Goal: Use online tool/utility: Utilize a website feature to perform a specific function

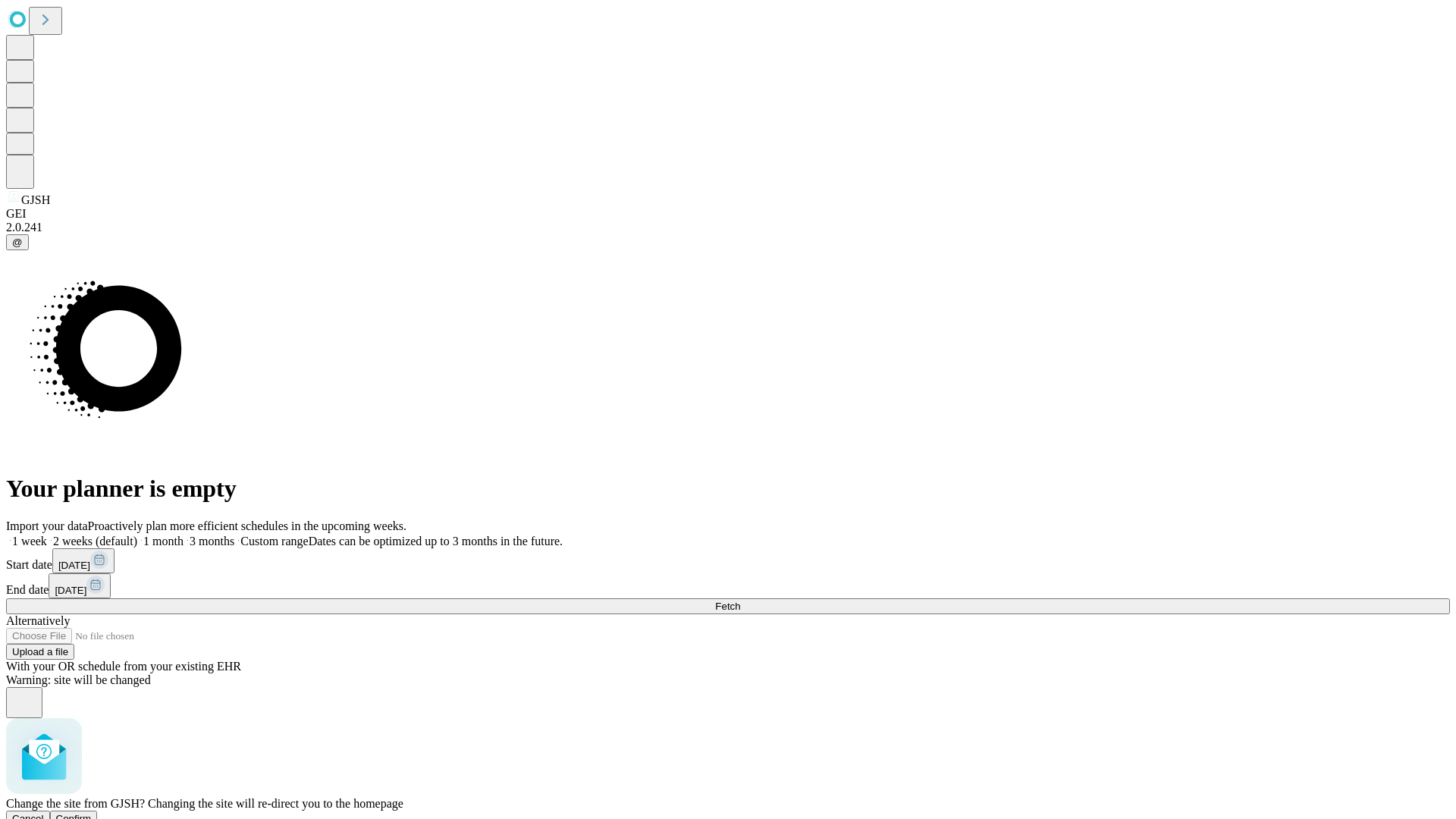
click at [91, 813] on span "Confirm" at bounding box center [74, 818] width 36 height 11
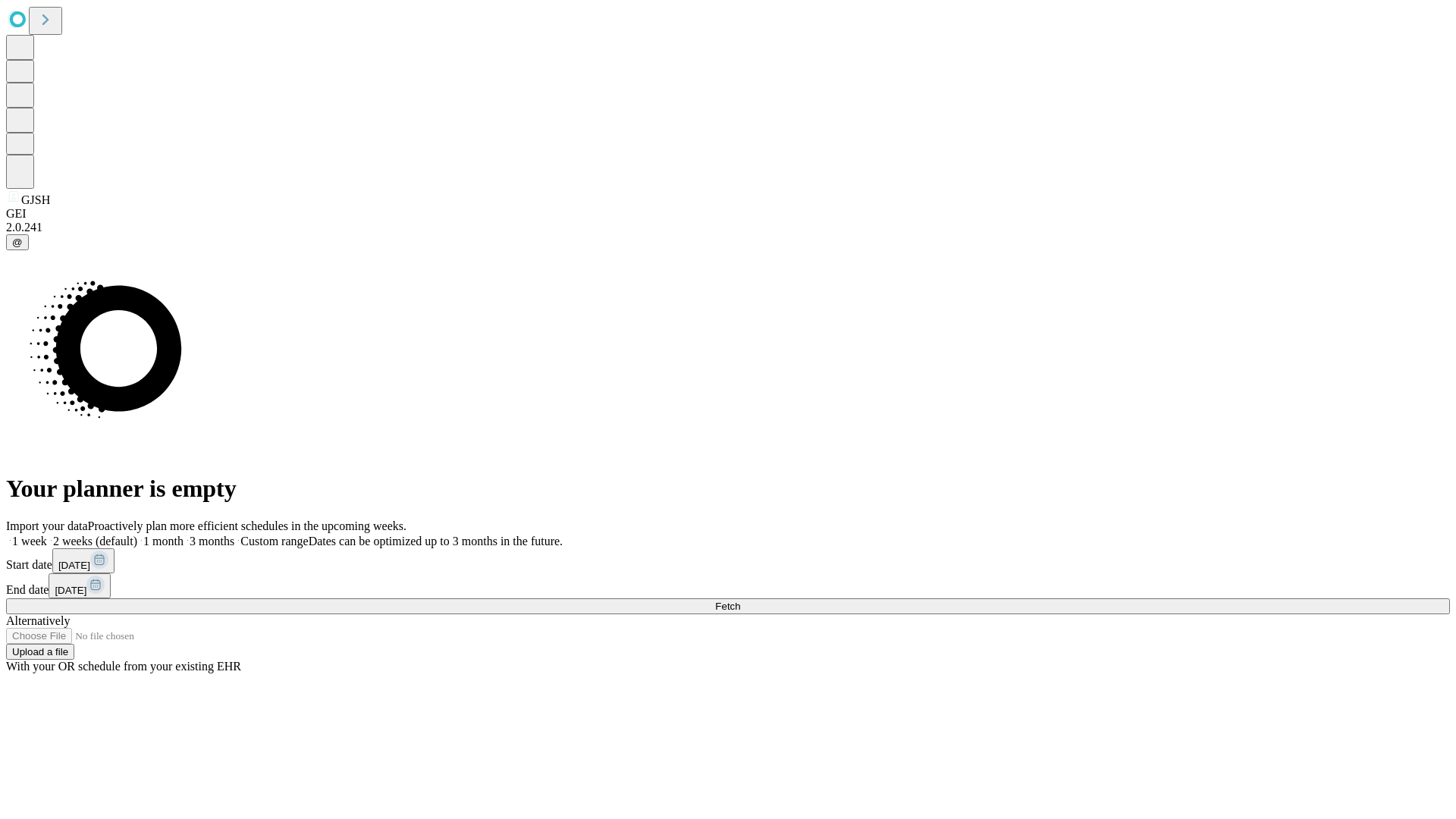
click at [137, 535] on label "2 weeks (default)" at bounding box center [92, 541] width 91 height 13
click at [740, 601] on span "Fetch" at bounding box center [728, 606] width 25 height 11
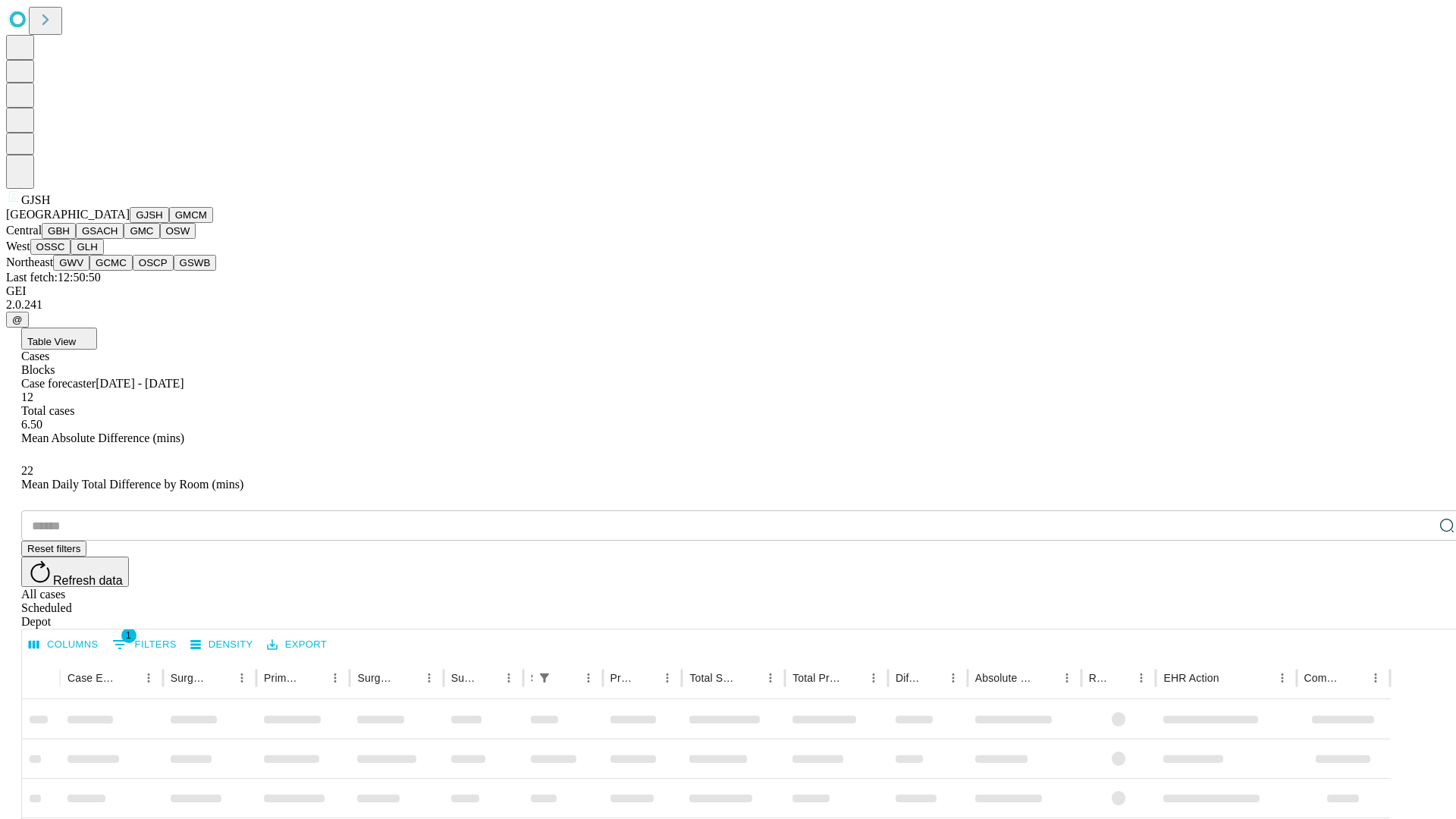
click at [169, 223] on button "GMCM" at bounding box center [191, 215] width 44 height 16
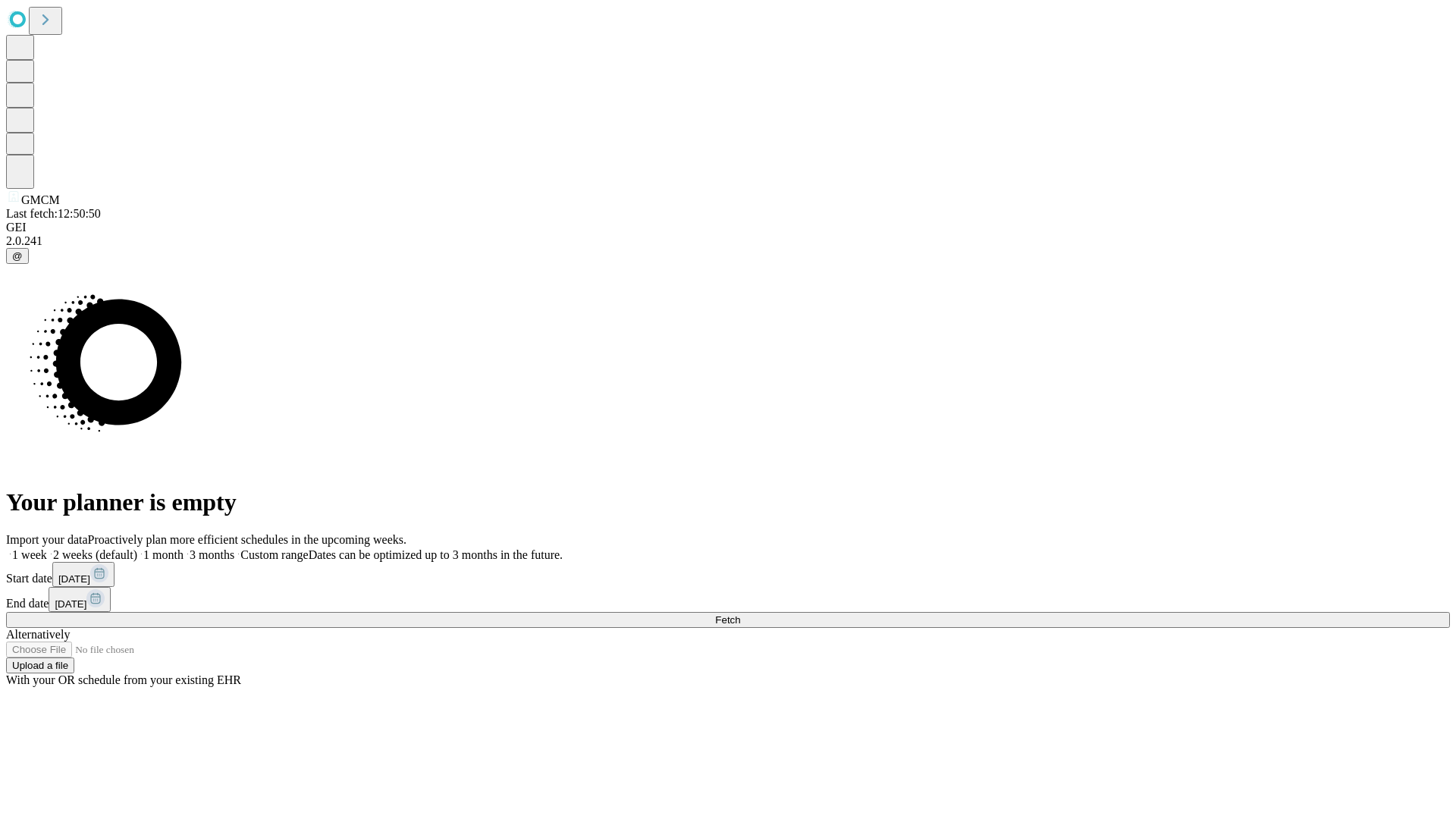
click at [137, 548] on label "2 weeks (default)" at bounding box center [92, 554] width 91 height 13
click at [740, 614] on span "Fetch" at bounding box center [728, 619] width 25 height 11
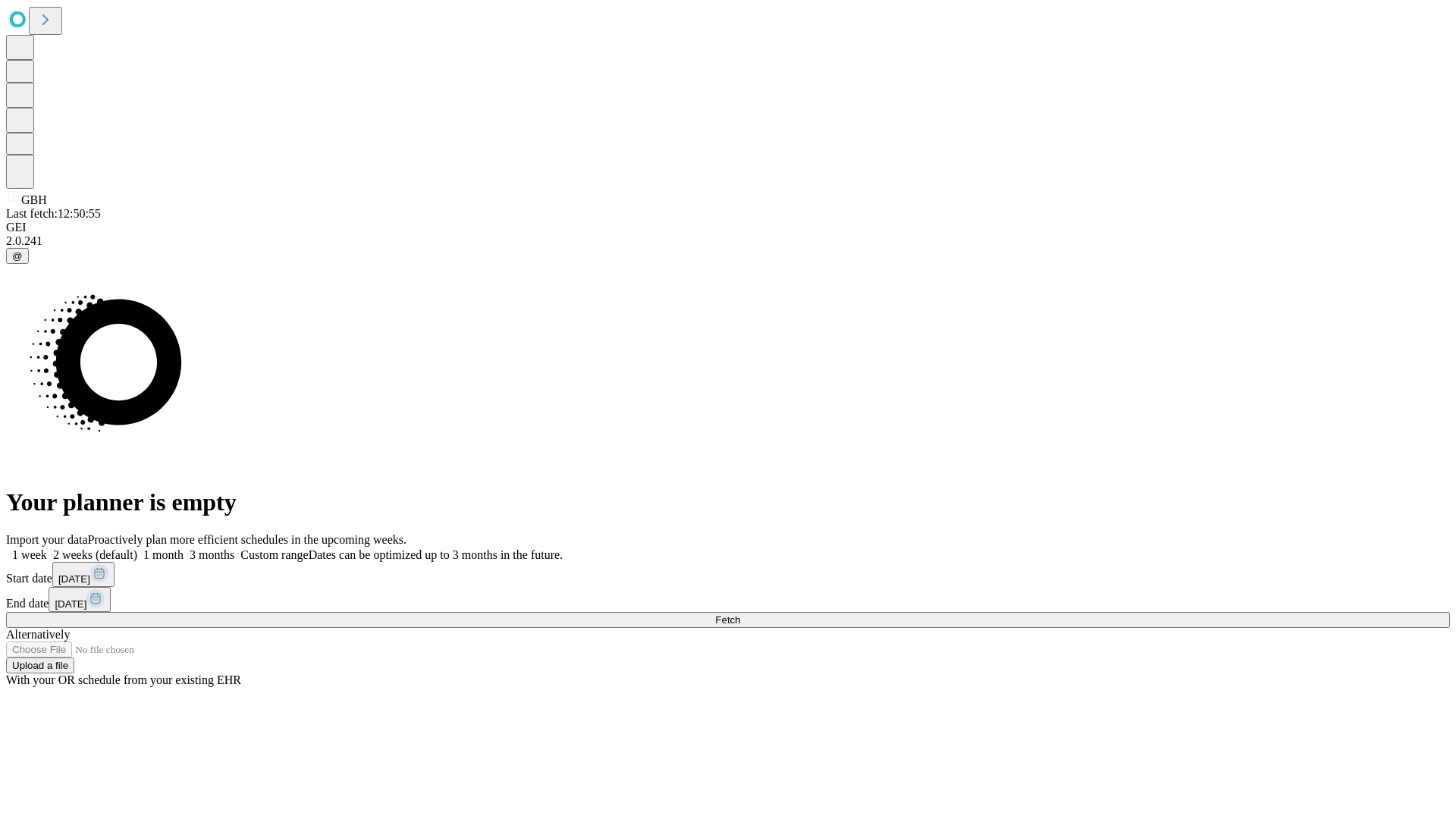
click at [137, 548] on label "2 weeks (default)" at bounding box center [92, 554] width 91 height 13
click at [740, 614] on span "Fetch" at bounding box center [728, 619] width 25 height 11
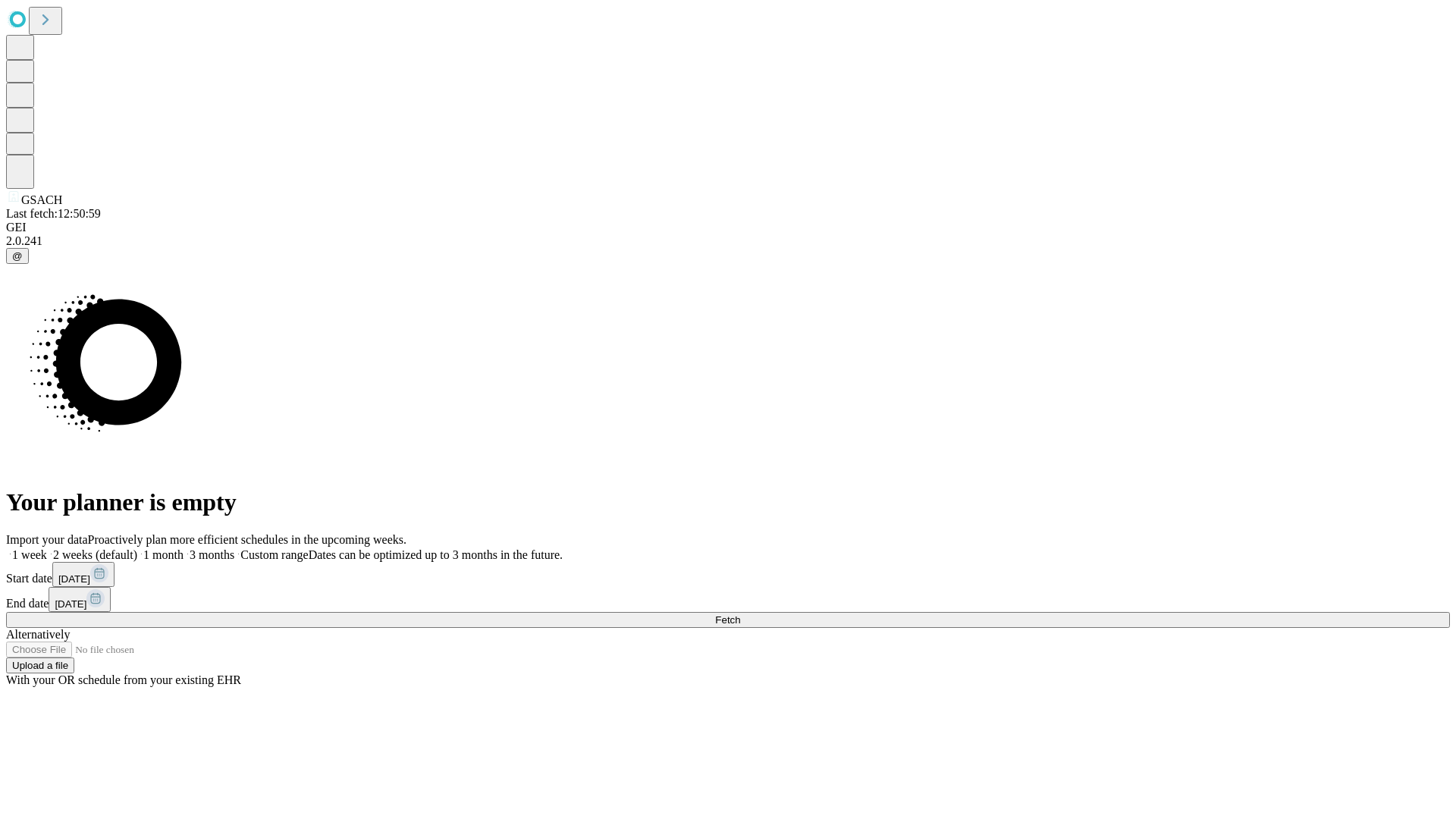
click at [137, 548] on label "2 weeks (default)" at bounding box center [92, 554] width 91 height 13
click at [740, 614] on span "Fetch" at bounding box center [728, 619] width 25 height 11
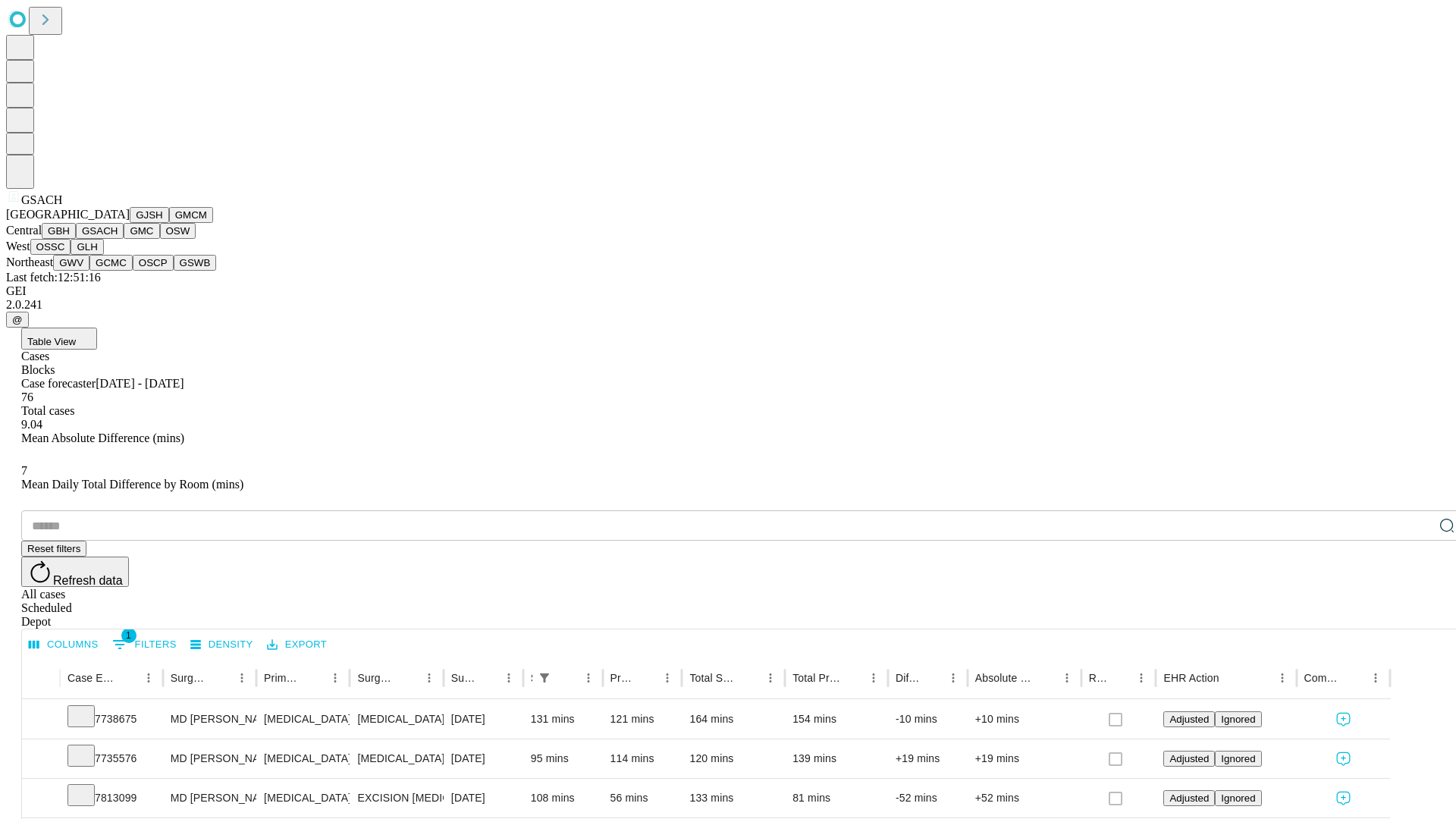
click at [124, 239] on button "GMC" at bounding box center [141, 231] width 36 height 16
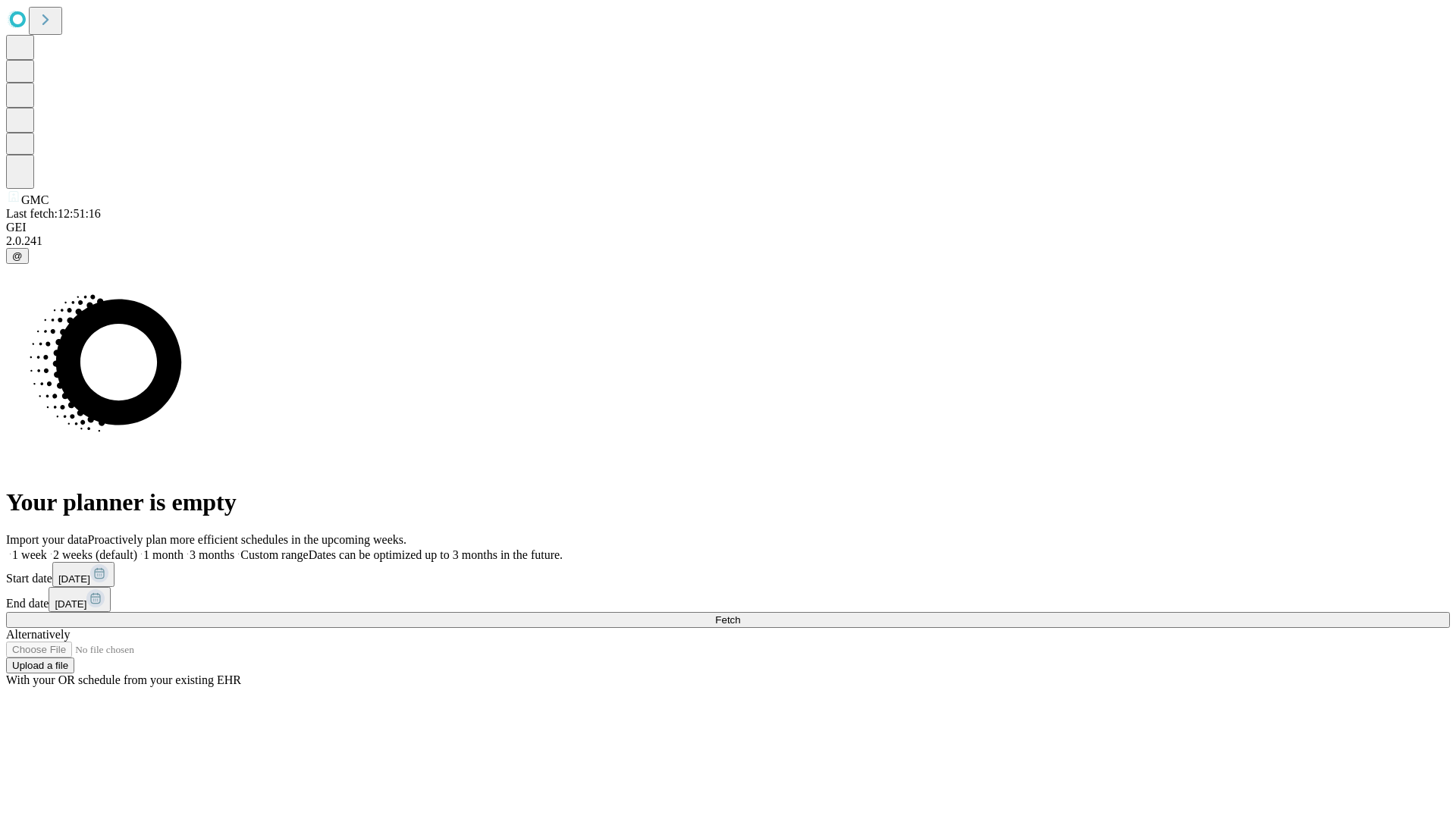
click at [137, 548] on label "2 weeks (default)" at bounding box center [92, 554] width 91 height 13
click at [740, 614] on span "Fetch" at bounding box center [728, 619] width 25 height 11
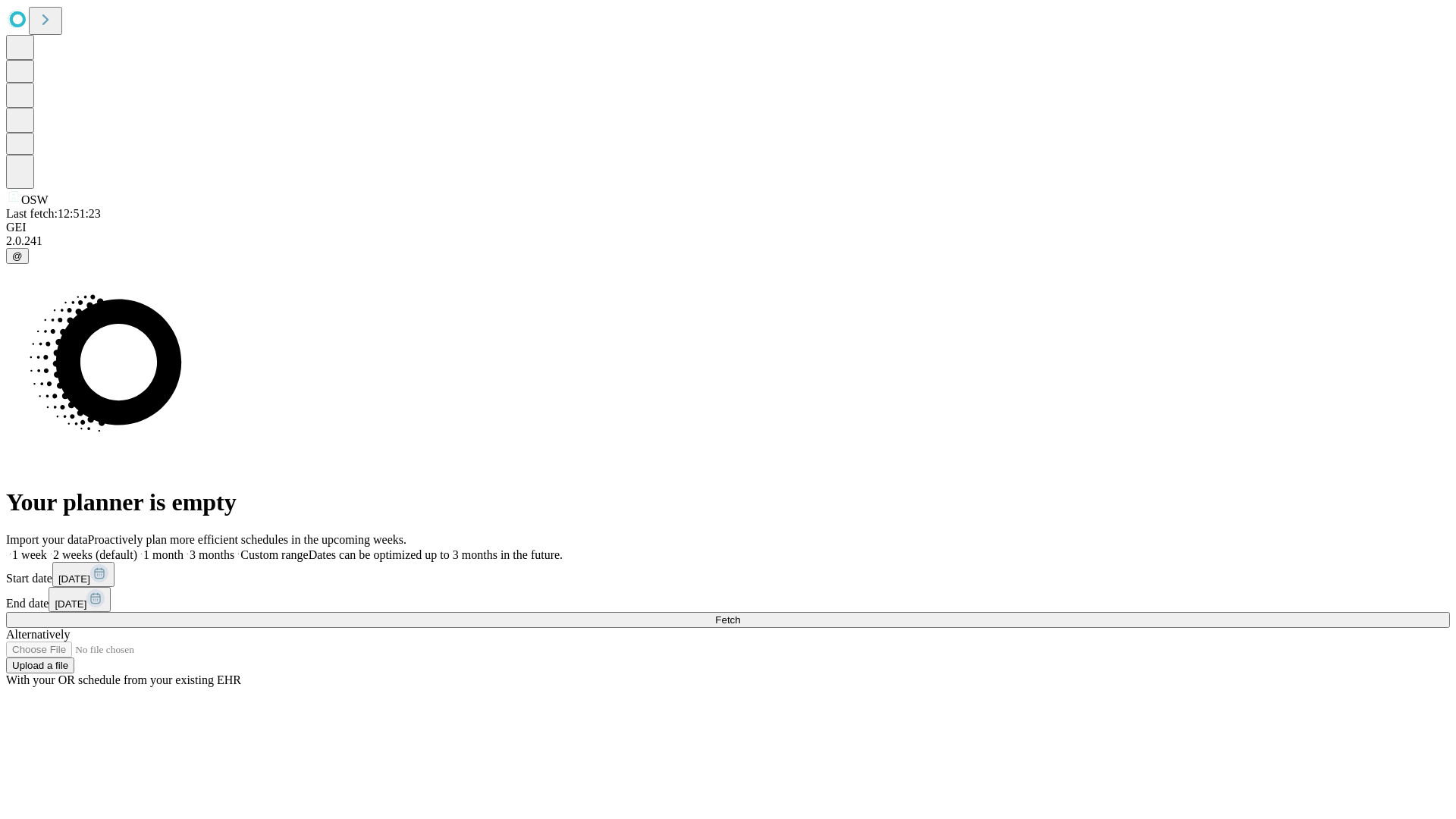
click at [137, 548] on label "2 weeks (default)" at bounding box center [92, 554] width 91 height 13
click at [740, 614] on span "Fetch" at bounding box center [728, 619] width 25 height 11
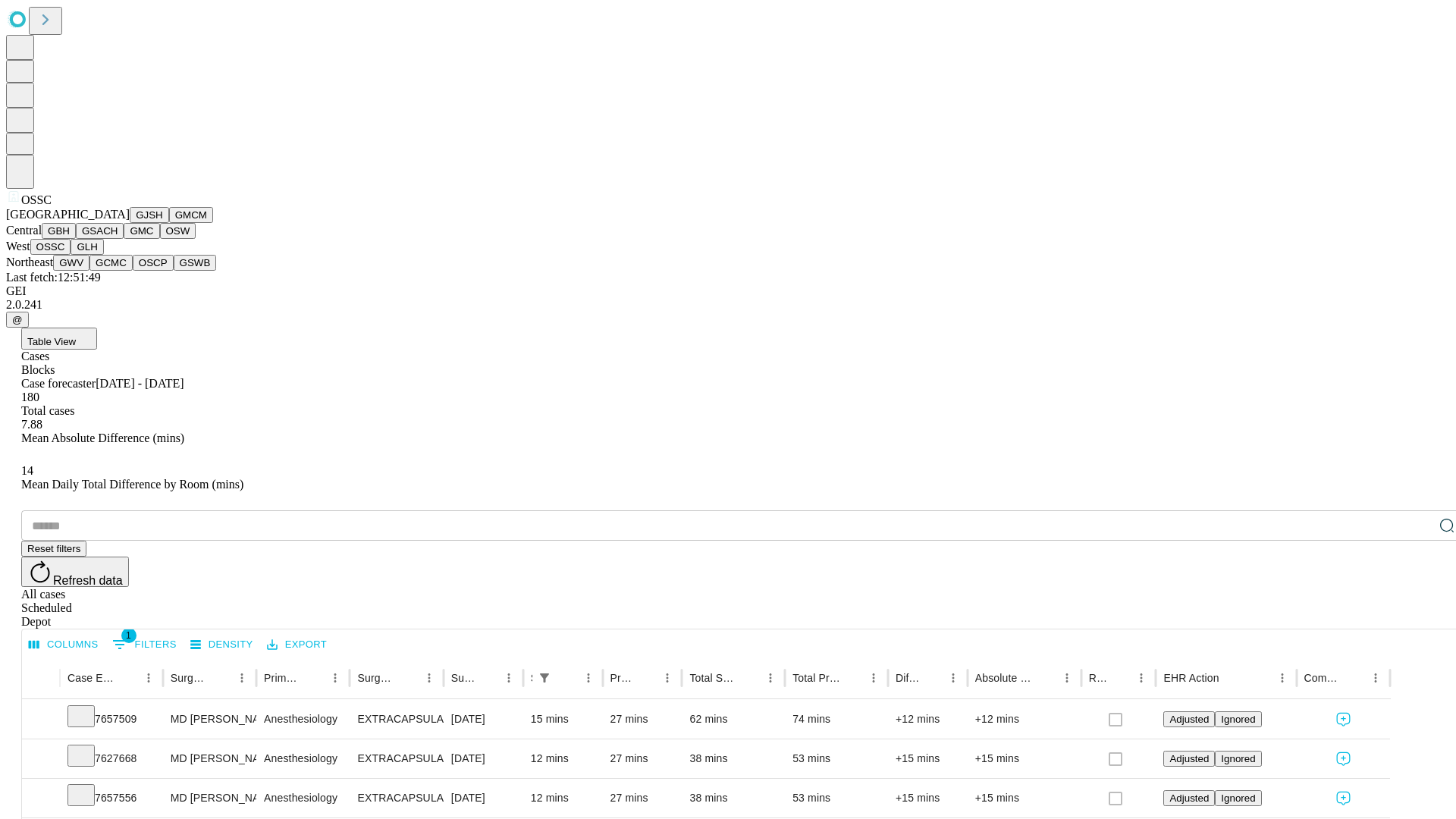
click at [103, 255] on button "GLH" at bounding box center [86, 246] width 33 height 16
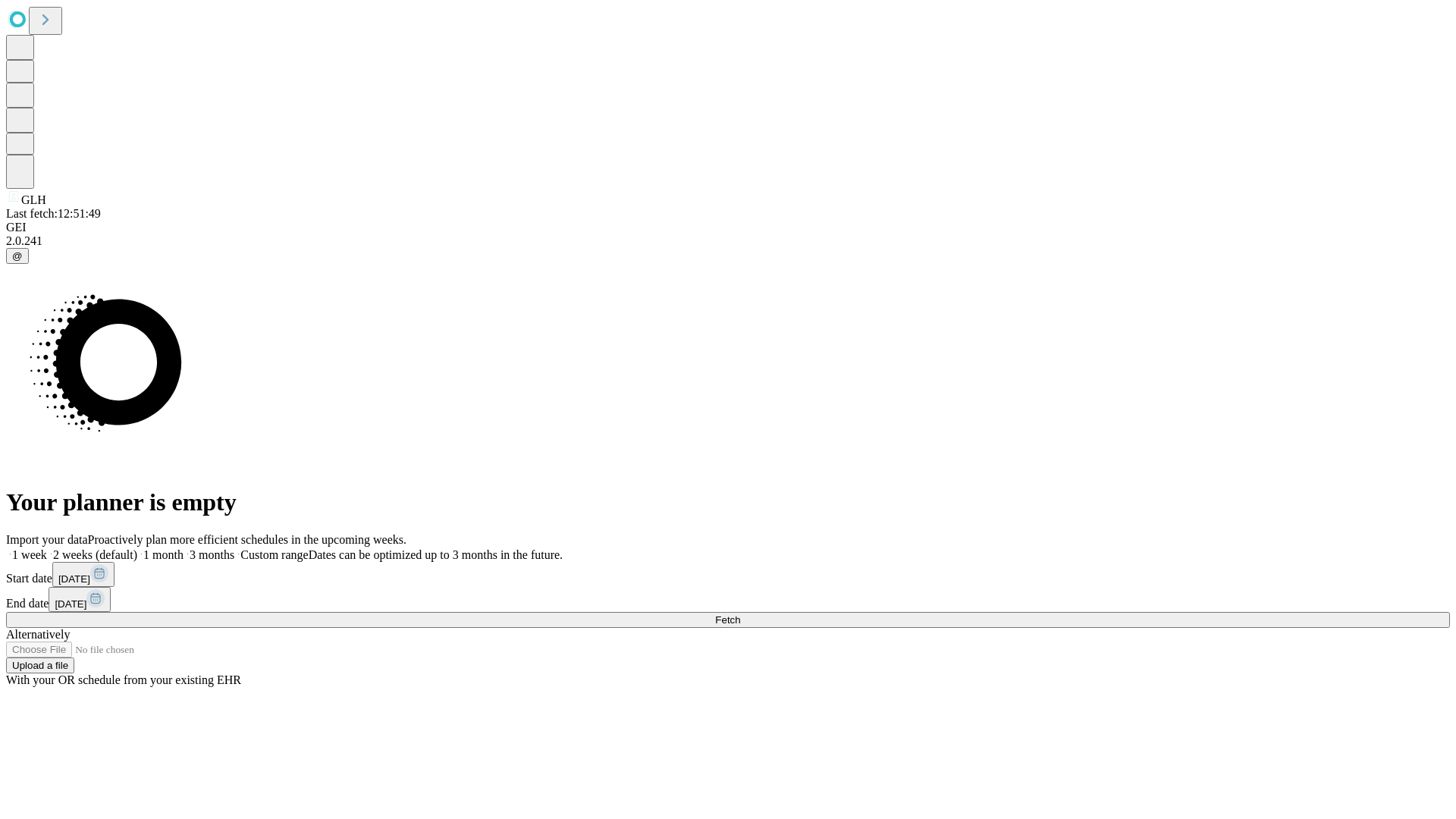
click at [137, 548] on label "2 weeks (default)" at bounding box center [92, 554] width 91 height 13
click at [740, 614] on span "Fetch" at bounding box center [728, 619] width 25 height 11
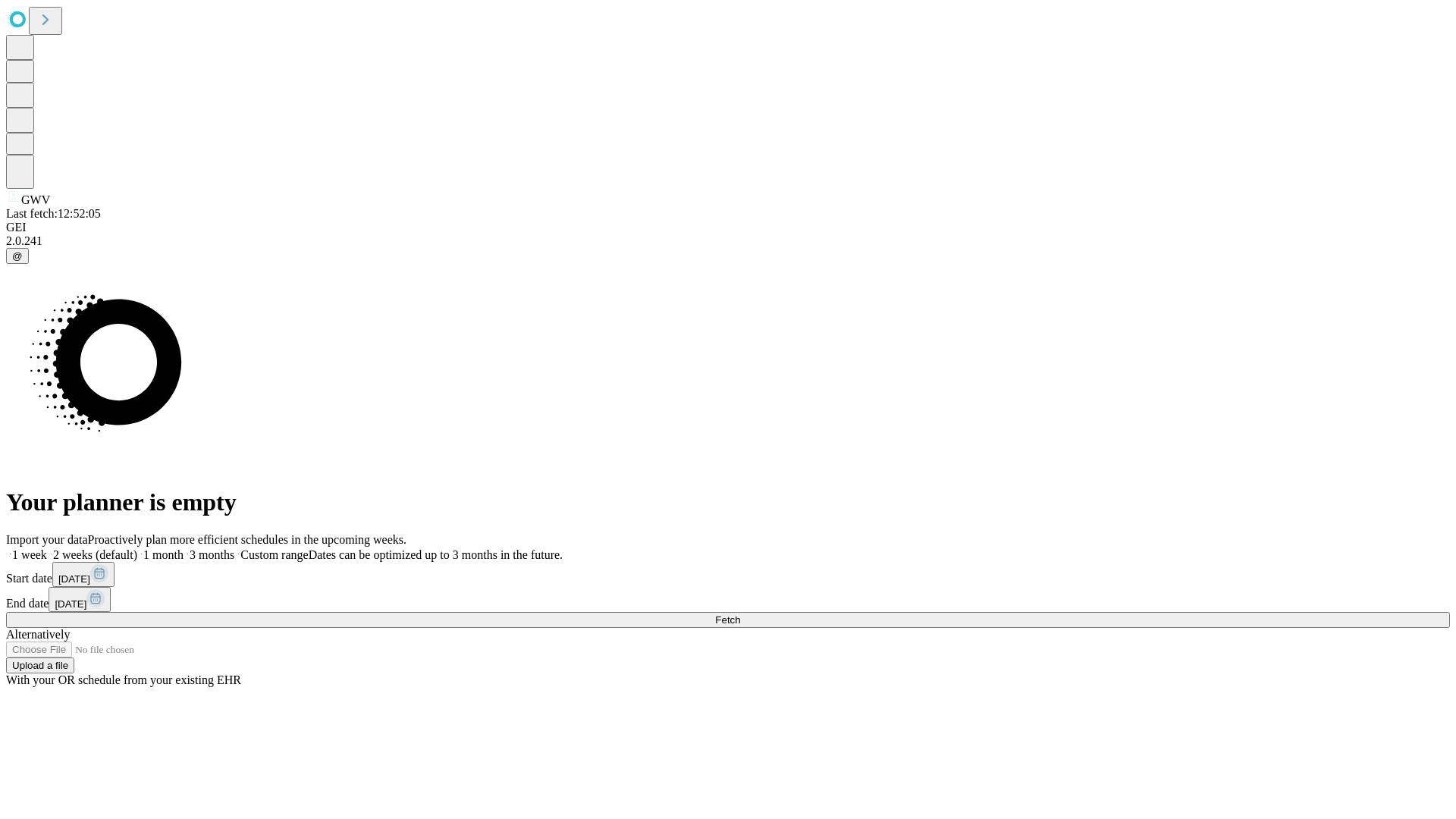
click at [137, 548] on label "2 weeks (default)" at bounding box center [92, 554] width 91 height 13
click at [740, 614] on span "Fetch" at bounding box center [728, 619] width 25 height 11
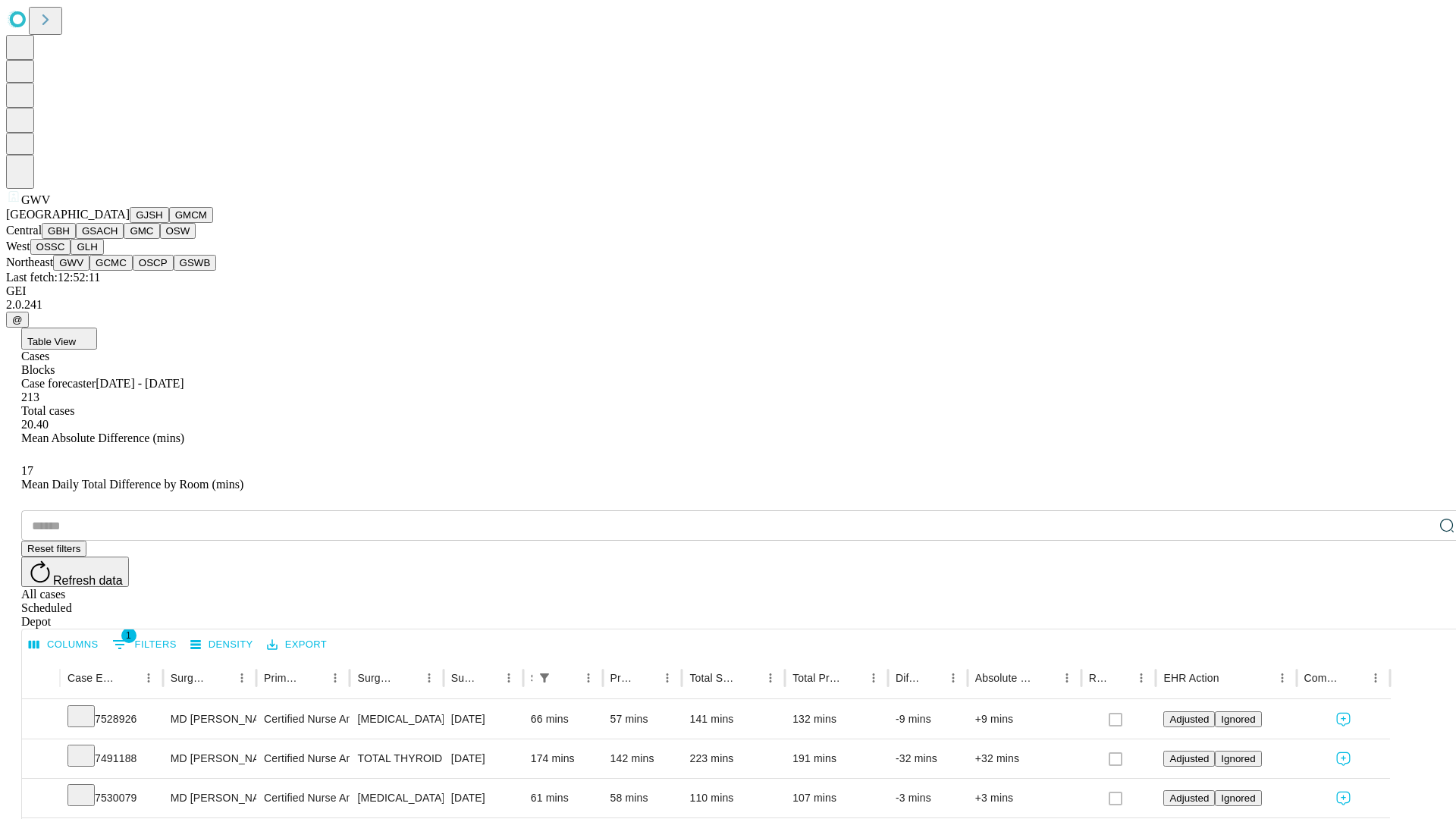
click at [118, 271] on button "GCMC" at bounding box center [111, 262] width 43 height 16
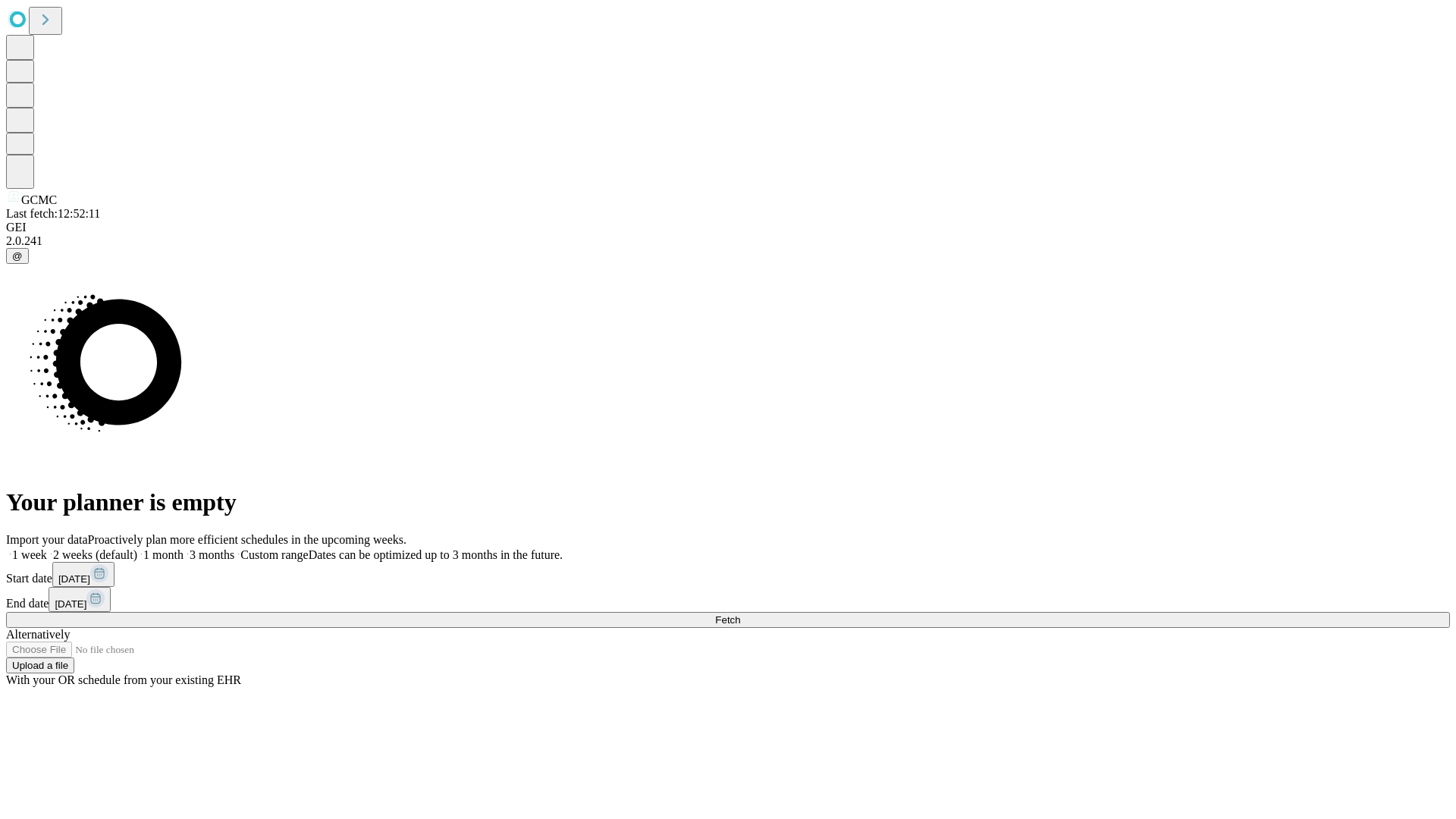
click at [137, 548] on label "2 weeks (default)" at bounding box center [92, 554] width 91 height 13
click at [740, 614] on span "Fetch" at bounding box center [728, 619] width 25 height 11
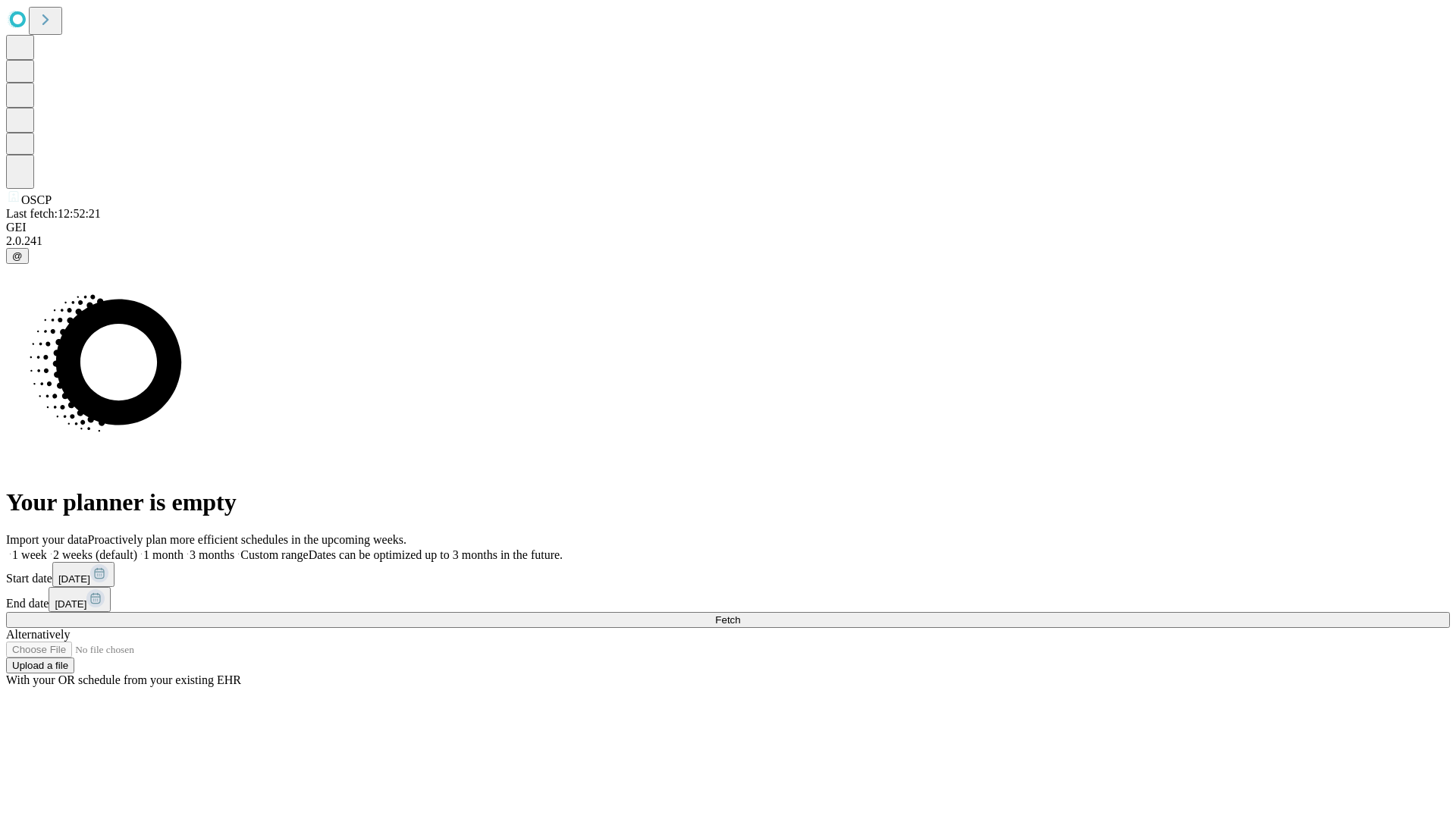
click at [137, 548] on label "2 weeks (default)" at bounding box center [92, 554] width 91 height 13
click at [740, 614] on span "Fetch" at bounding box center [728, 619] width 25 height 11
